Goal: Task Accomplishment & Management: Complete application form

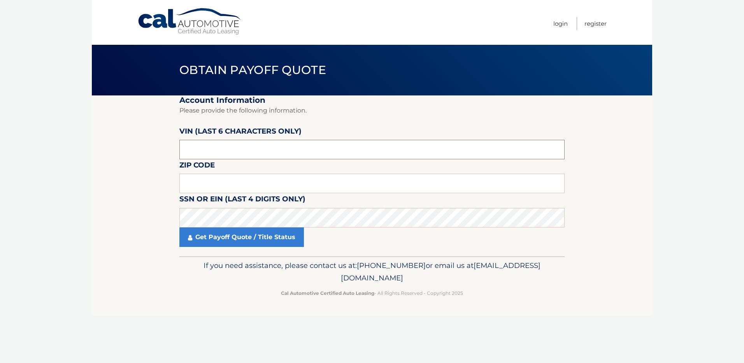
click at [244, 146] on input "text" at bounding box center [371, 149] width 385 height 19
click at [244, 185] on input "text" at bounding box center [371, 183] width 385 height 19
click at [252, 179] on input "text" at bounding box center [371, 183] width 385 height 19
click at [102, 193] on section "Account Information Please provide the following information. [PERSON_NAME] (la…" at bounding box center [372, 175] width 561 height 161
click at [246, 181] on input "text" at bounding box center [371, 183] width 385 height 19
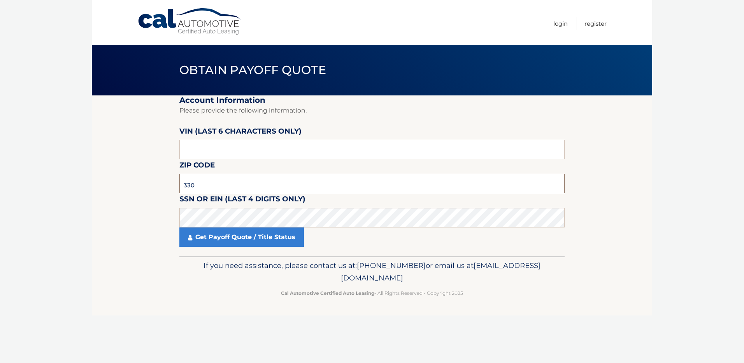
type input "330"
click at [589, 206] on section "Account Information Please provide the following information. [PERSON_NAME] (la…" at bounding box center [372, 175] width 561 height 161
click at [554, 24] on link "Login" at bounding box center [561, 23] width 14 height 13
click at [230, 181] on input "text" at bounding box center [371, 183] width 385 height 19
click at [227, 148] on input "text" at bounding box center [371, 149] width 385 height 19
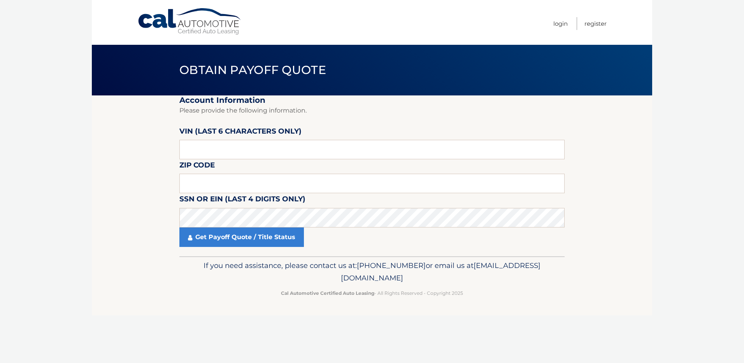
click at [468, 100] on h2 "Account Information" at bounding box center [371, 100] width 385 height 10
click at [612, 144] on section "Account Information Please provide the following information. [PERSON_NAME] (la…" at bounding box center [372, 175] width 561 height 161
click at [223, 183] on input "text" at bounding box center [371, 183] width 385 height 19
click at [617, 250] on section "Account Information Please provide the following information. [PERSON_NAME] (la…" at bounding box center [372, 175] width 561 height 161
click at [220, 151] on input "text" at bounding box center [371, 149] width 385 height 19
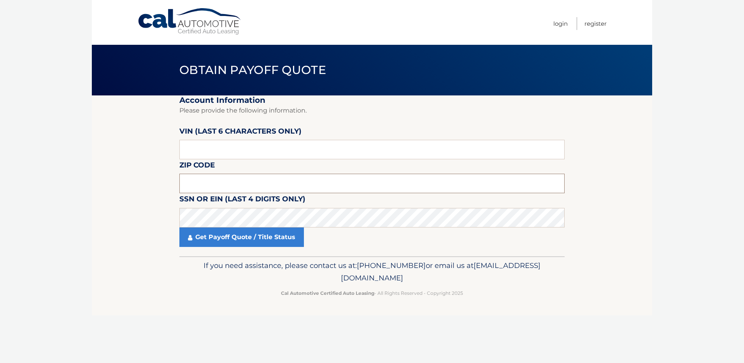
click at [263, 185] on input "text" at bounding box center [371, 183] width 385 height 19
